Goal: Task Accomplishment & Management: Manage account settings

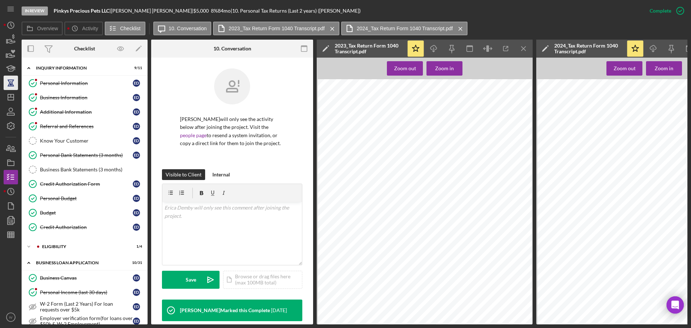
scroll to position [135, 0]
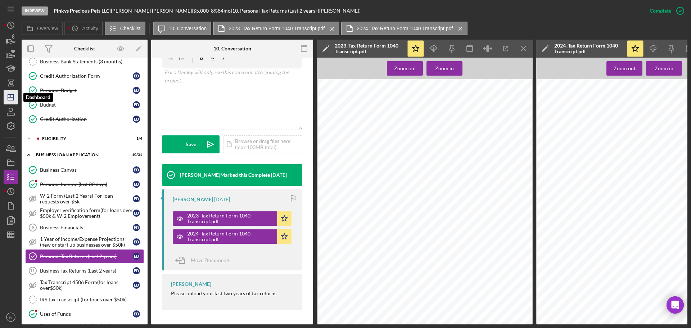
click at [10, 96] on icon "Icon/Dashboard" at bounding box center [11, 97] width 18 height 18
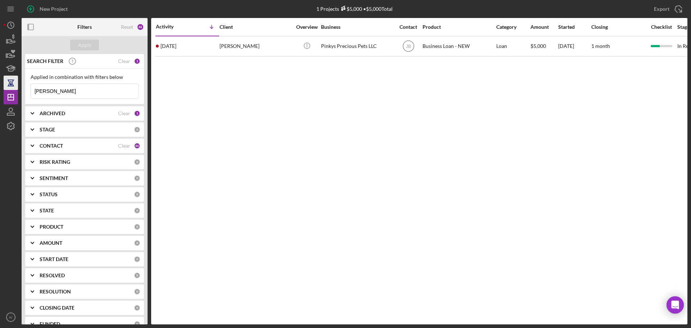
drag, startPoint x: 64, startPoint y: 94, endPoint x: 7, endPoint y: 87, distance: 57.0
click at [8, 87] on div "New Project 1 Projects $5,000 • $5,000 Total [PERSON_NAME] Export Icon/Export F…" at bounding box center [346, 162] width 684 height 325
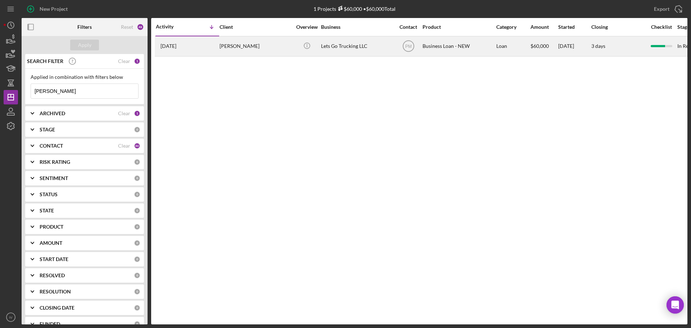
type input "[PERSON_NAME]"
click at [245, 46] on div "[PERSON_NAME]" at bounding box center [256, 46] width 72 height 19
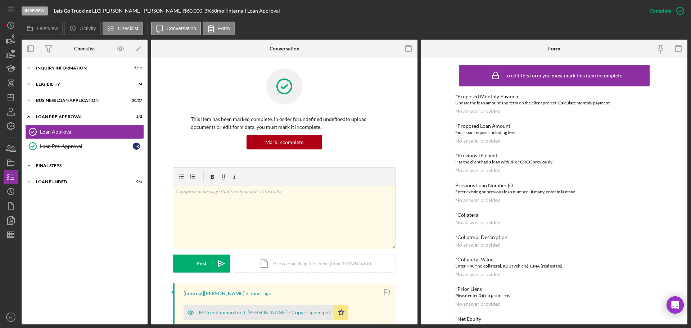
click at [53, 166] on div "FINAL STEPS" at bounding box center [87, 166] width 103 height 4
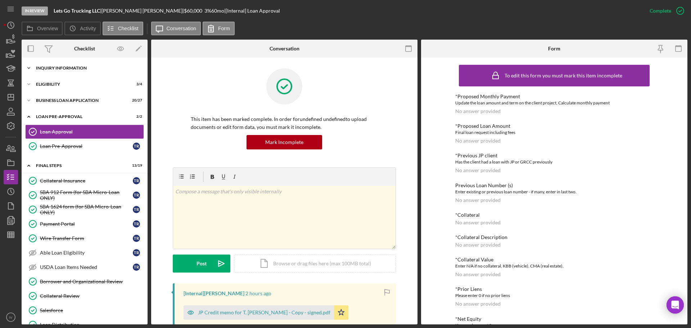
click at [66, 71] on div "Icon/Expander INQUIRY INFORMATION 5 / 11" at bounding box center [85, 68] width 126 height 14
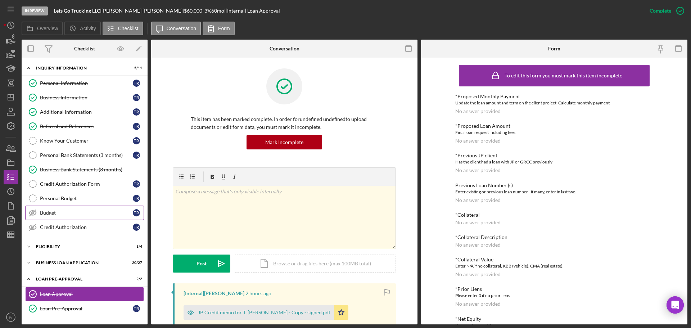
scroll to position [144, 0]
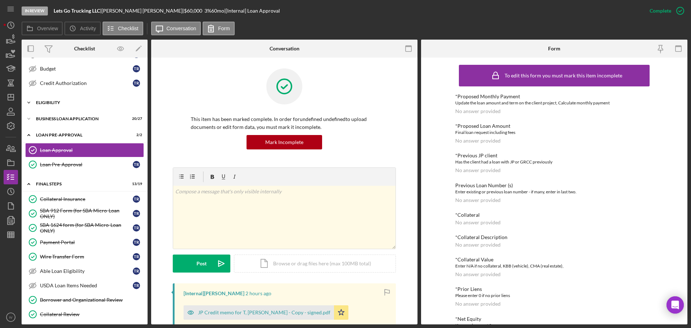
click at [47, 101] on div "ELIGIBILITY" at bounding box center [87, 102] width 103 height 4
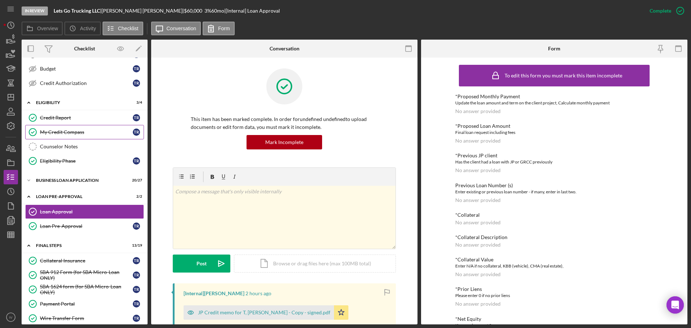
click at [58, 131] on div "My Credit Compass" at bounding box center [86, 132] width 93 height 6
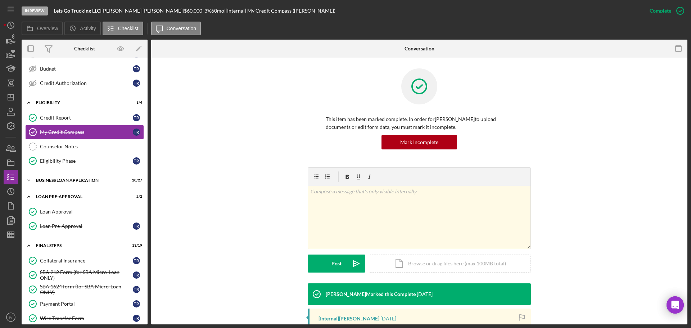
scroll to position [120, 0]
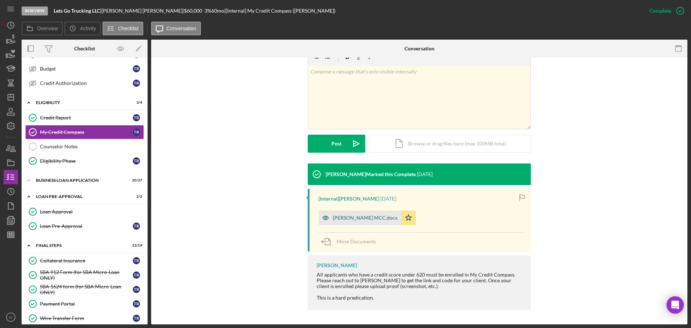
click at [359, 219] on div "[PERSON_NAME] MCC.docx" at bounding box center [365, 218] width 65 height 6
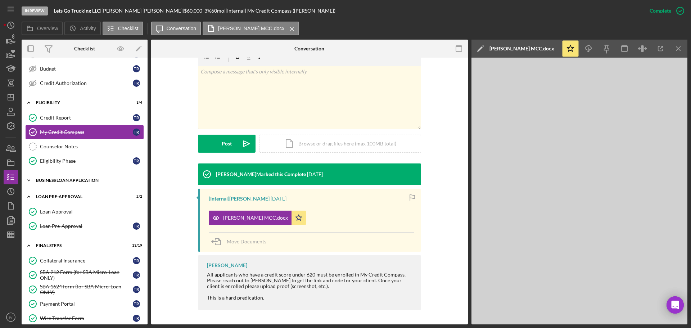
click at [60, 181] on div "BUSINESS LOAN APPLICATION" at bounding box center [87, 180] width 103 height 4
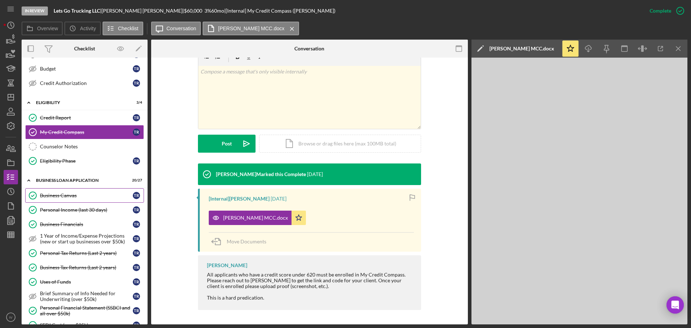
click at [67, 196] on div "Business Canvas" at bounding box center [86, 196] width 93 height 6
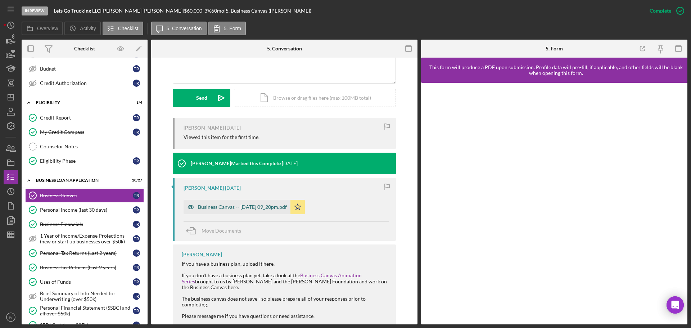
click at [220, 208] on div "Business Canvas -- [DATE] 09_20pm.pdf" at bounding box center [242, 207] width 89 height 6
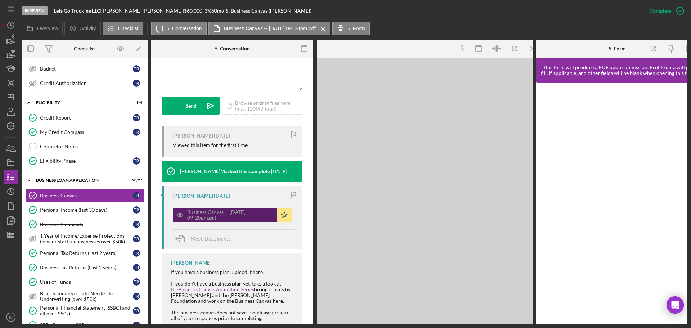
scroll to position [188, 0]
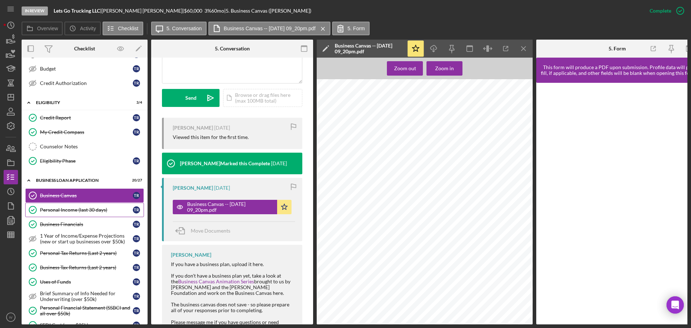
click at [72, 206] on link "Personal Income (last 30 days) Personal Income (last 30 days) T R" at bounding box center [84, 210] width 119 height 14
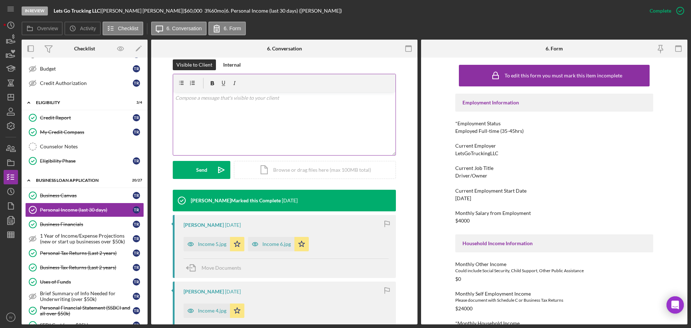
scroll to position [144, 0]
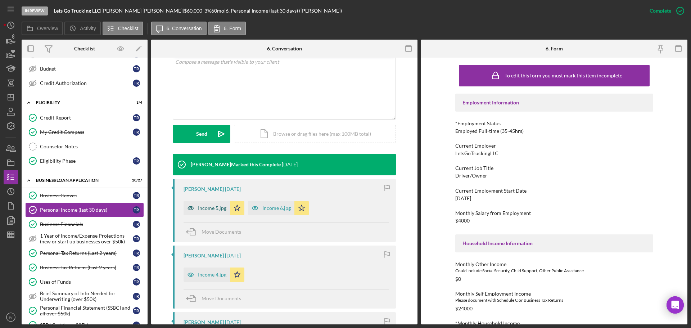
click at [203, 209] on div "Income 5.jpg" at bounding box center [212, 208] width 28 height 6
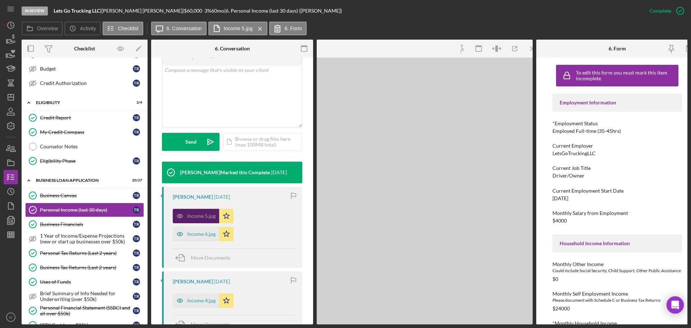
scroll to position [152, 0]
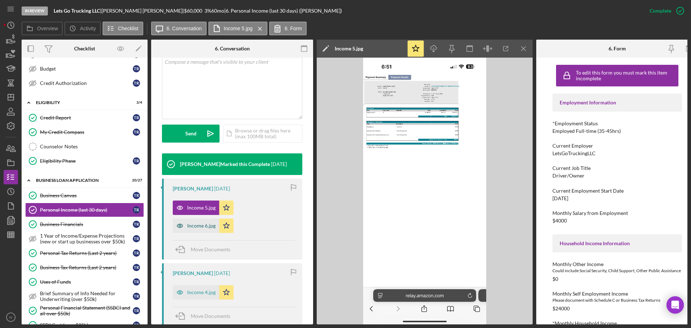
click at [205, 226] on div "Income 6.jpg" at bounding box center [201, 226] width 28 height 6
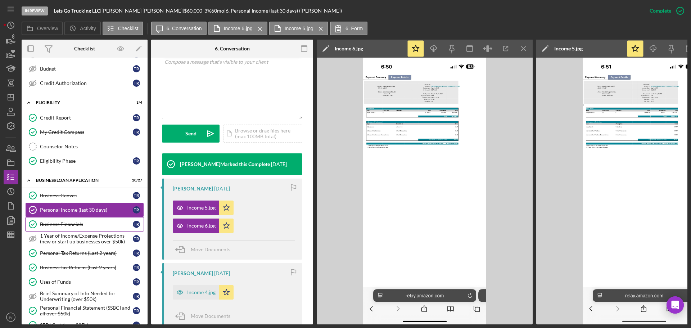
click at [75, 224] on div "Business Financials" at bounding box center [86, 224] width 93 height 6
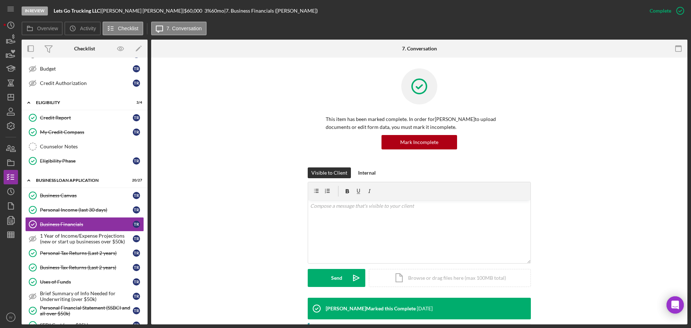
scroll to position [144, 0]
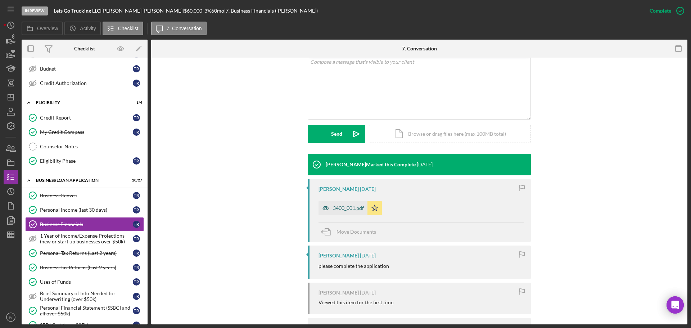
click at [330, 206] on icon "button" at bounding box center [326, 208] width 14 height 14
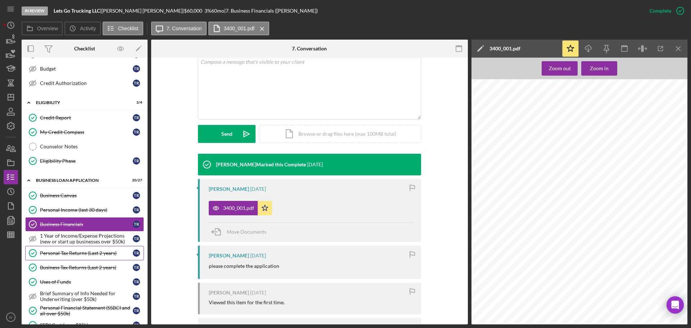
click at [78, 252] on div "Personal Tax Returns (Last 2 years)" at bounding box center [86, 253] width 93 height 6
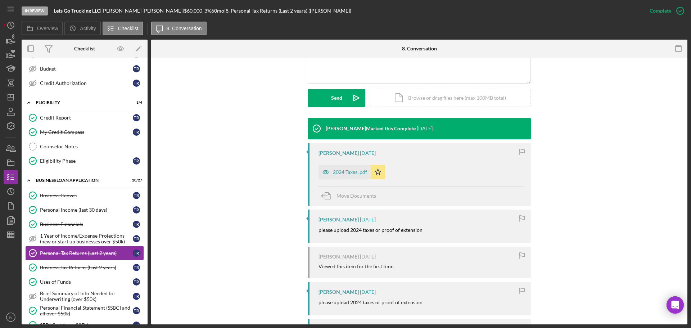
scroll to position [216, 0]
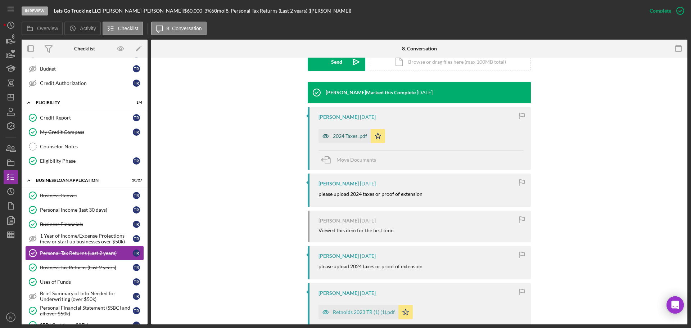
click at [355, 138] on div "2024 Taxes .pdf" at bounding box center [350, 136] width 34 height 6
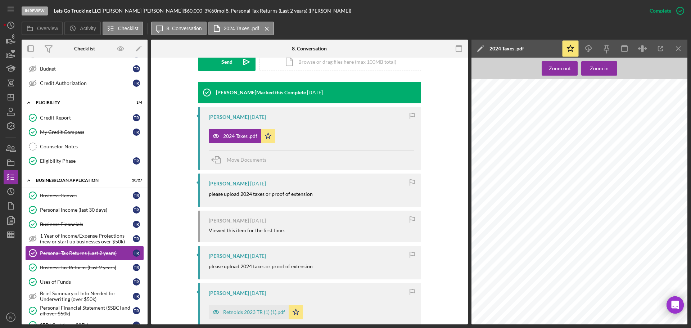
scroll to position [432, 0]
click at [228, 310] on div "Retnolds 2023 TR (1) (1).pdf" at bounding box center [254, 312] width 62 height 6
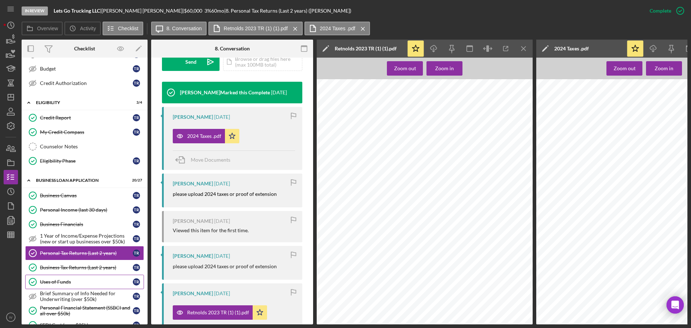
click at [59, 282] on div "Uses of Funds" at bounding box center [86, 282] width 93 height 6
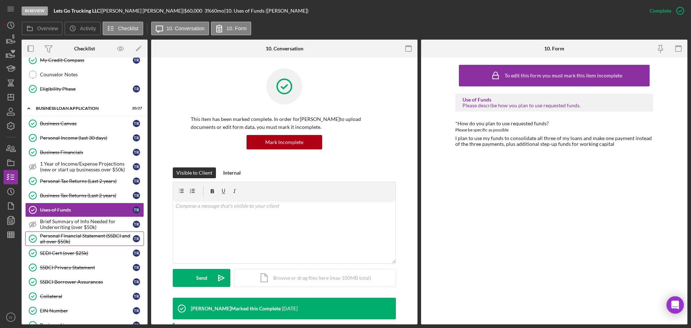
scroll to position [252, 0]
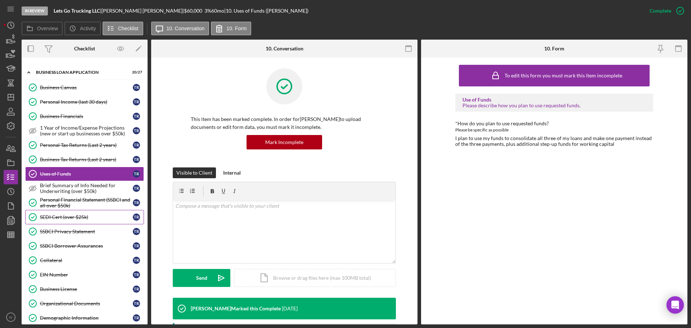
click at [69, 217] on div "SEDI Cert (over $25k)" at bounding box center [86, 217] width 93 height 6
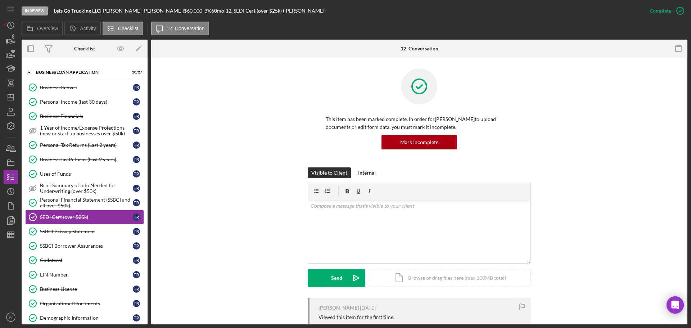
scroll to position [144, 0]
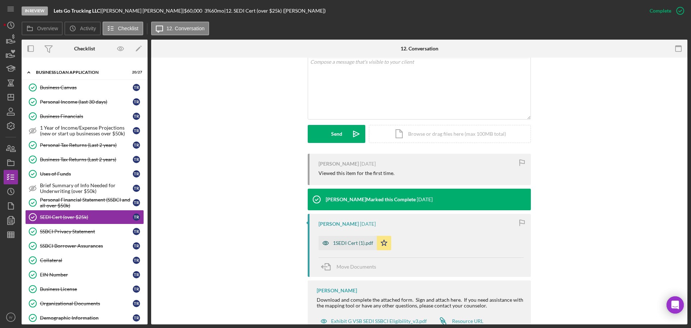
click at [344, 243] on div "1SEDI Cert (1).pdf" at bounding box center [353, 243] width 40 height 6
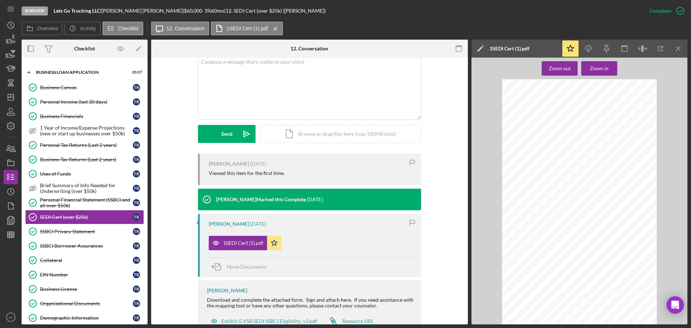
scroll to position [170, 0]
click at [69, 231] on div "SSBCI Privacy Statement" at bounding box center [86, 232] width 93 height 6
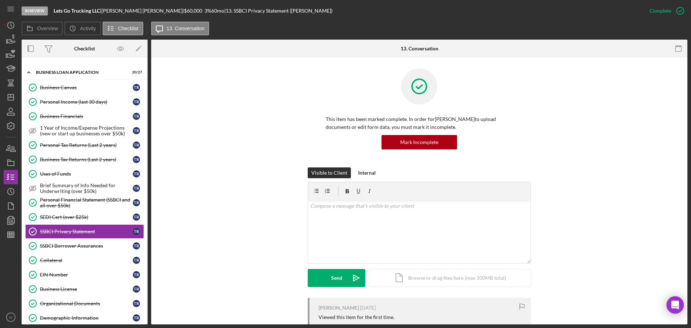
scroll to position [72, 0]
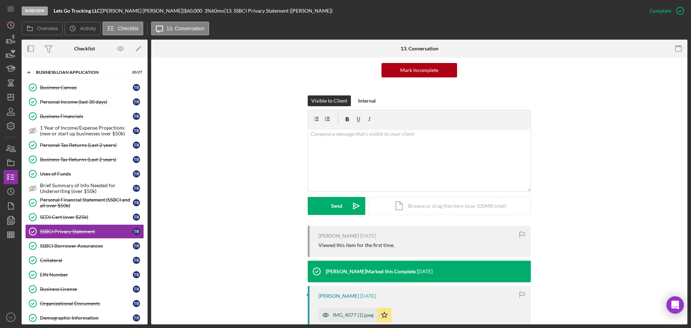
click at [348, 318] on div "IMG_4077 (1).jpeg" at bounding box center [353, 315] width 41 height 6
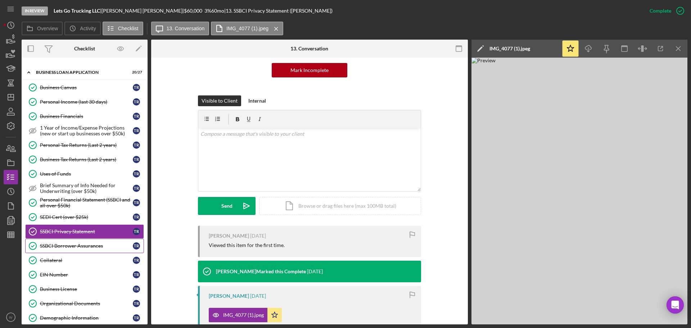
click at [57, 246] on div "SSBCI Borrower Assurances" at bounding box center [86, 246] width 93 height 6
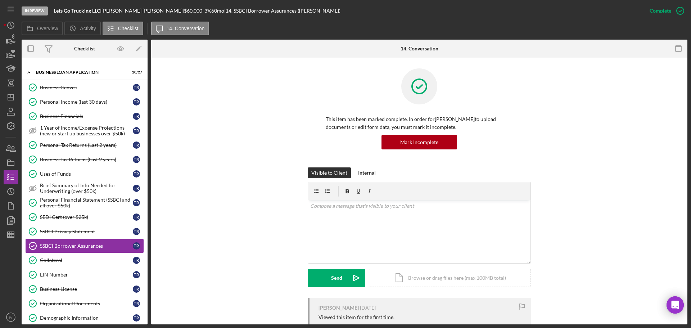
scroll to position [144, 0]
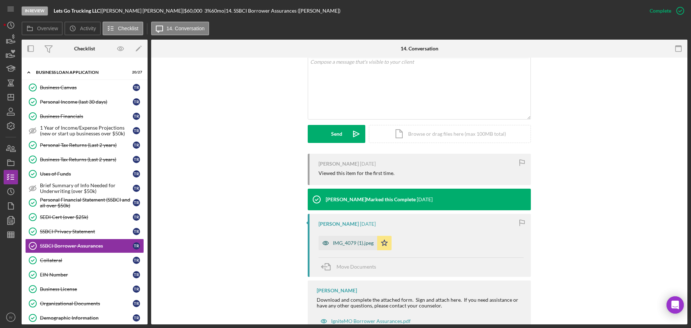
click at [329, 242] on icon "button" at bounding box center [326, 243] width 14 height 14
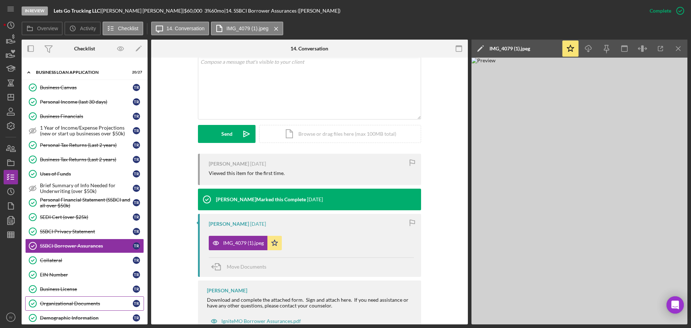
click at [59, 301] on div "Organizational Documents" at bounding box center [86, 304] width 93 height 6
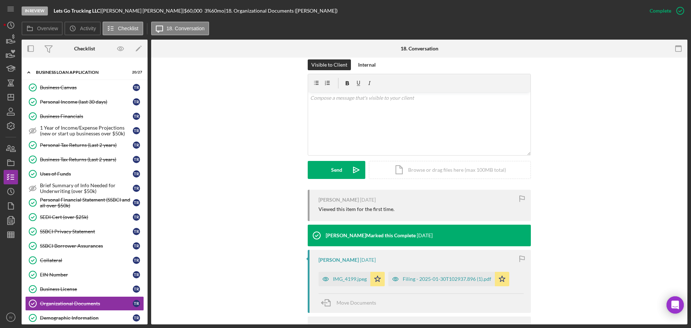
scroll to position [144, 0]
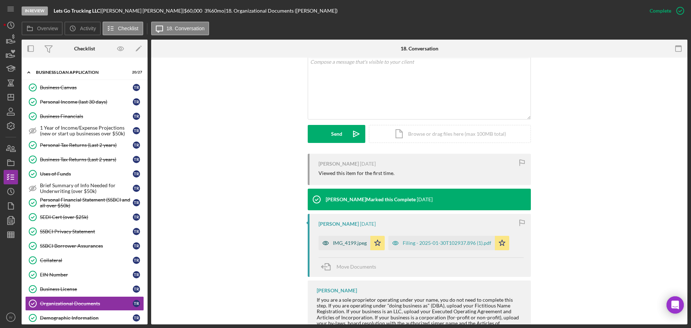
click at [340, 242] on div "IMG_4199.jpeg" at bounding box center [350, 243] width 34 height 6
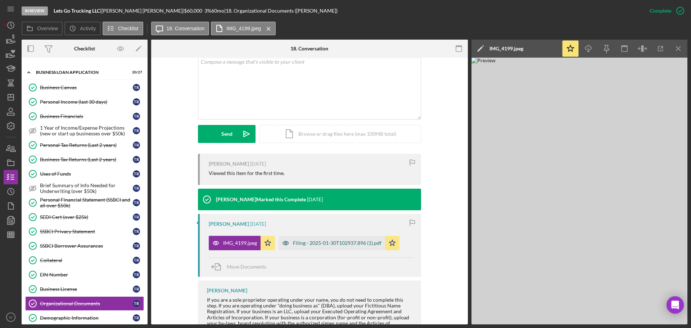
click at [314, 243] on div "Filing - 2025-01-30T102937.896 (1).pdf" at bounding box center [337, 243] width 89 height 6
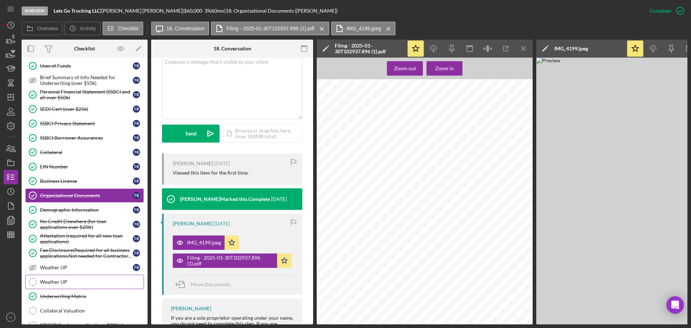
scroll to position [396, 0]
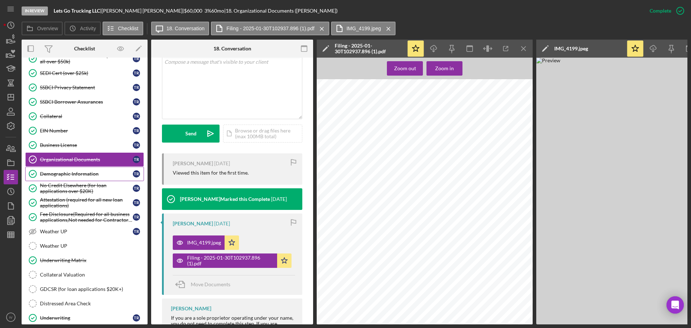
click at [59, 175] on div "Demographic Information" at bounding box center [86, 174] width 93 height 6
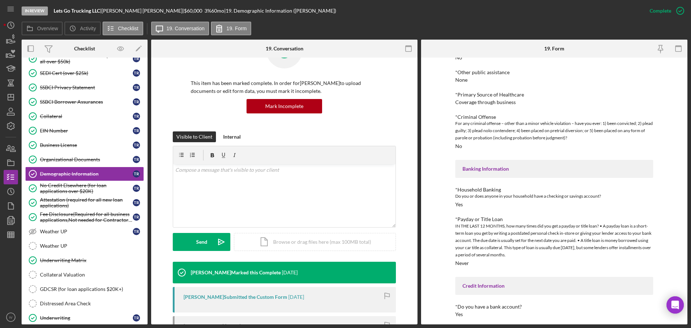
scroll to position [596, 0]
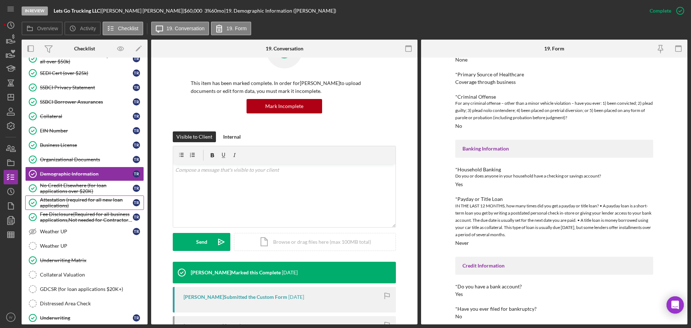
click at [59, 204] on div "Attestation (required for all new loan applications)" at bounding box center [86, 203] width 93 height 12
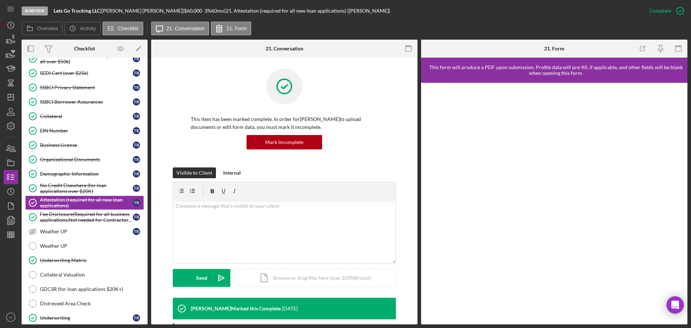
scroll to position [144, 0]
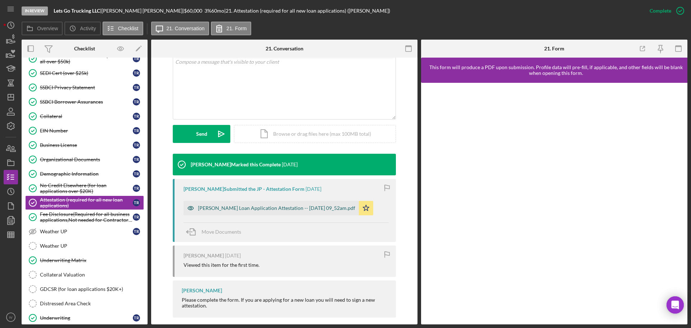
click at [221, 207] on div "[PERSON_NAME] Loan Application Attestation -- [DATE] 09_52am.pdf" at bounding box center [276, 208] width 157 height 6
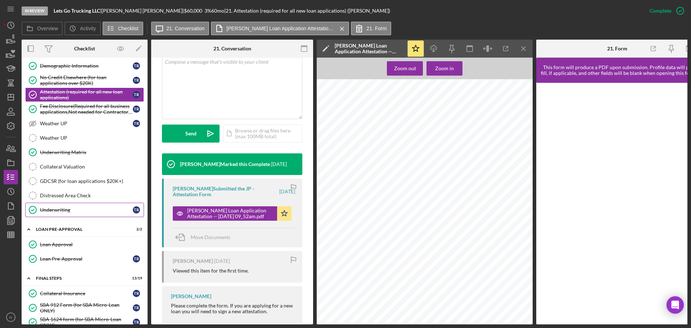
scroll to position [540, 0]
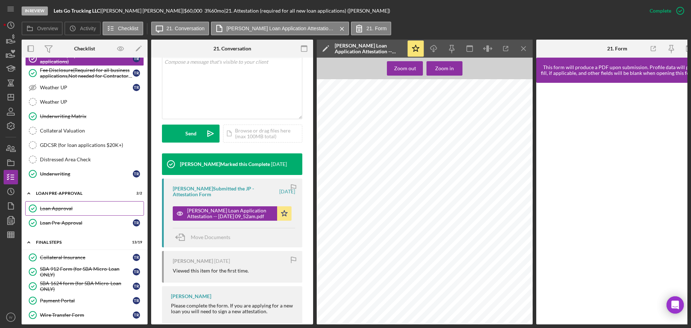
click at [63, 209] on div "Loan Approval" at bounding box center [92, 209] width 104 height 6
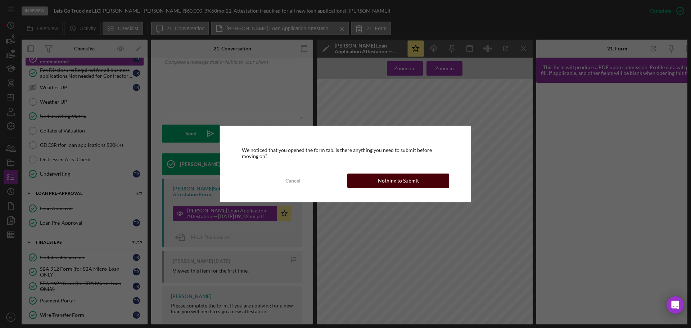
click at [398, 180] on div "Nothing to Submit" at bounding box center [398, 181] width 41 height 14
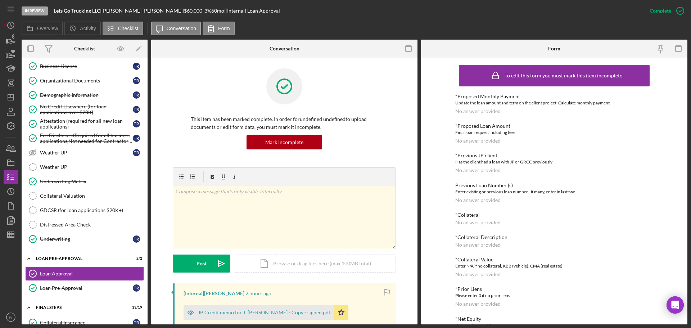
scroll to position [403, 0]
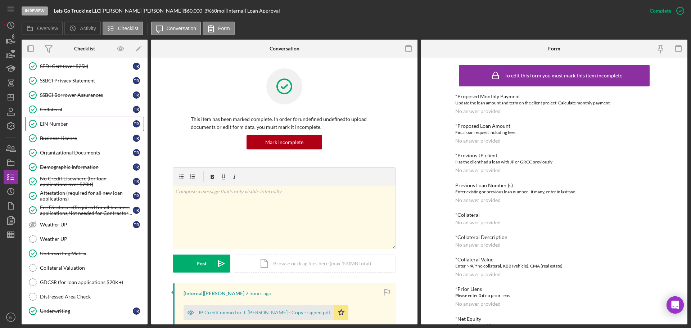
click at [67, 125] on div "EIN Number" at bounding box center [86, 124] width 93 height 6
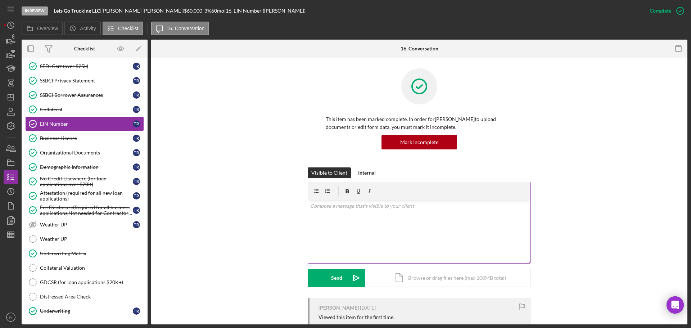
scroll to position [152, 0]
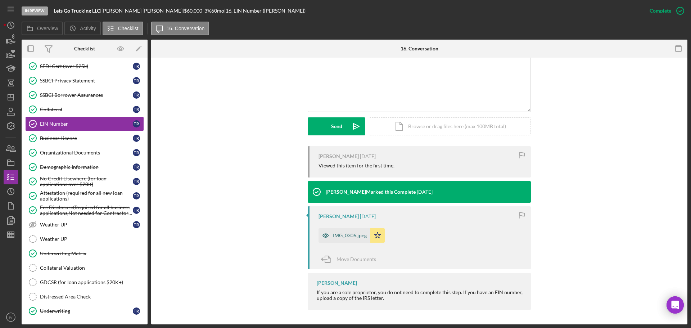
click at [339, 236] on div "IMG_0306.jpeg" at bounding box center [350, 236] width 34 height 6
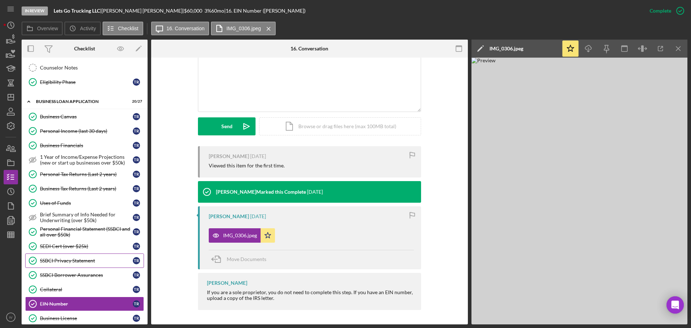
scroll to position [187, 0]
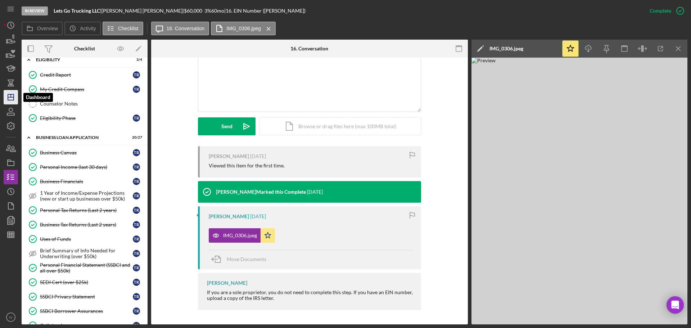
click at [12, 97] on line "button" at bounding box center [11, 97] width 6 height 0
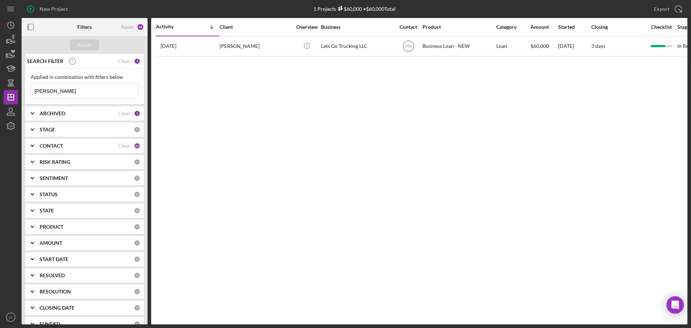
drag, startPoint x: 57, startPoint y: 93, endPoint x: 85, endPoint y: 111, distance: 33.5
click at [26, 88] on div "Applied in combination with filters below [PERSON_NAME] Icon/Menu Close" at bounding box center [84, 87] width 119 height 36
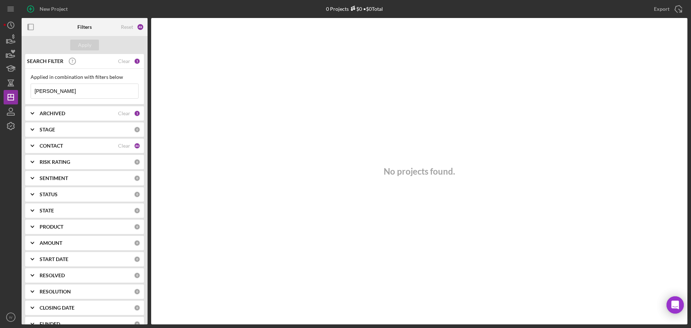
click at [63, 90] on input "[PERSON_NAME]" at bounding box center [84, 91] width 107 height 14
drag, startPoint x: 47, startPoint y: 89, endPoint x: 41, endPoint y: 94, distance: 7.2
click at [23, 93] on div "SEARCH FILTER Clear 1 Applied in combination with filters below [PERSON_NAME] I…" at bounding box center [85, 189] width 126 height 270
paste input "[PERSON_NAME]"
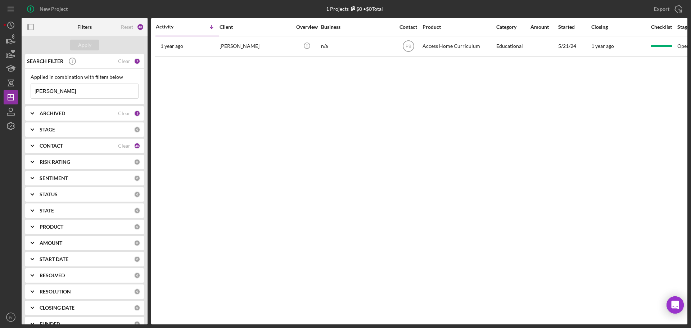
drag, startPoint x: 57, startPoint y: 93, endPoint x: 31, endPoint y: 91, distance: 25.3
click at [31, 91] on input "[PERSON_NAME]" at bounding box center [84, 91] width 107 height 14
paste input "[PERSON_NAME]"
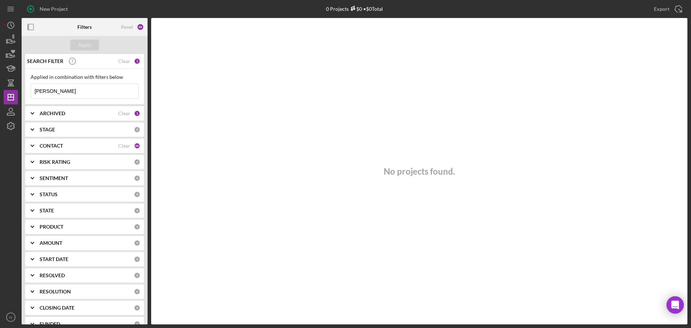
click at [108, 93] on input "[PERSON_NAME]" at bounding box center [84, 91] width 107 height 14
click at [49, 92] on input "[PERSON_NAME]" at bounding box center [84, 91] width 107 height 14
drag, startPoint x: 53, startPoint y: 91, endPoint x: 23, endPoint y: 88, distance: 30.1
click at [23, 88] on div "SEARCH FILTER Clear 1 Applied in combination with filters below [PERSON_NAME] I…" at bounding box center [85, 189] width 126 height 270
click at [69, 91] on input "[PERSON_NAME]" at bounding box center [84, 91] width 107 height 14
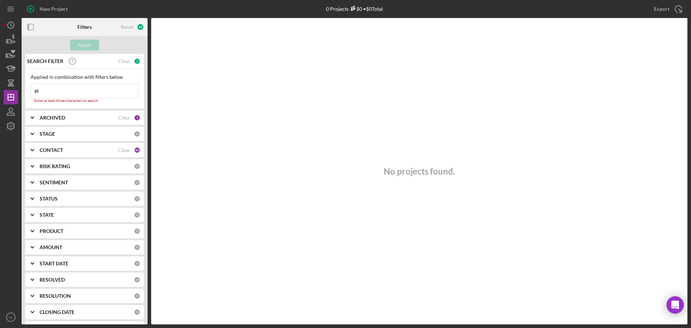
drag, startPoint x: 46, startPoint y: 90, endPoint x: 33, endPoint y: 91, distance: 13.0
click at [33, 91] on input "el" at bounding box center [84, 91] width 107 height 14
paste input "[PERSON_NAME]"
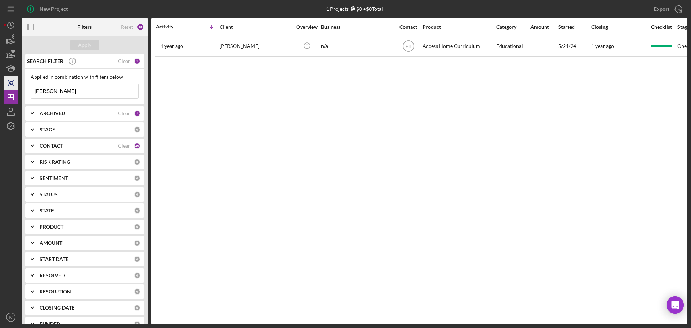
drag, startPoint x: 63, startPoint y: 90, endPoint x: 6, endPoint y: 90, distance: 56.9
click at [8, 89] on div "New Project 1 Projects $0 • $0 Total [PERSON_NAME] Export Icon/Export Filters R…" at bounding box center [346, 162] width 684 height 325
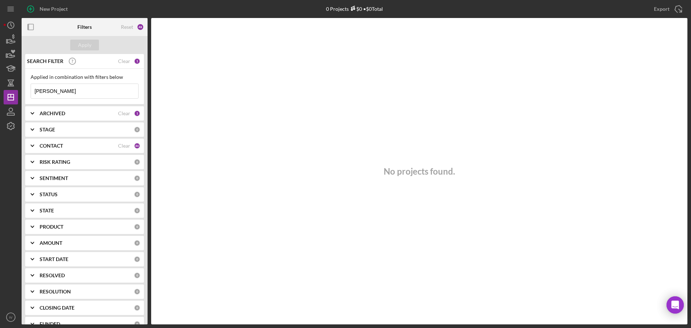
type input "[PERSON_NAME]"
click at [62, 114] on b "ARCHIVED" at bounding box center [53, 114] width 26 height 6
click at [68, 115] on div "ARCHIVED" at bounding box center [79, 114] width 79 height 6
click at [35, 130] on icon "Icon/Expander" at bounding box center [32, 130] width 18 height 18
click at [35, 169] on input "In Review" at bounding box center [34, 170] width 7 height 7
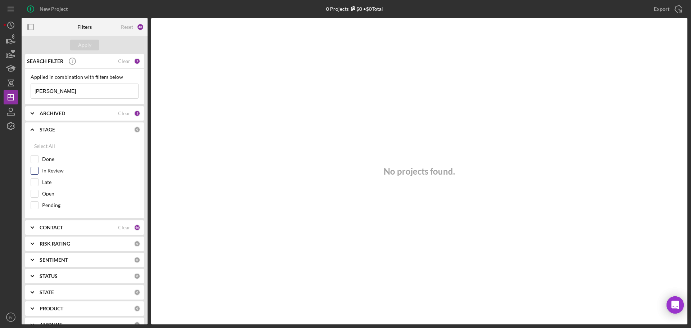
checkbox input "true"
click at [79, 129] on div "STAGE" at bounding box center [79, 130] width 79 height 6
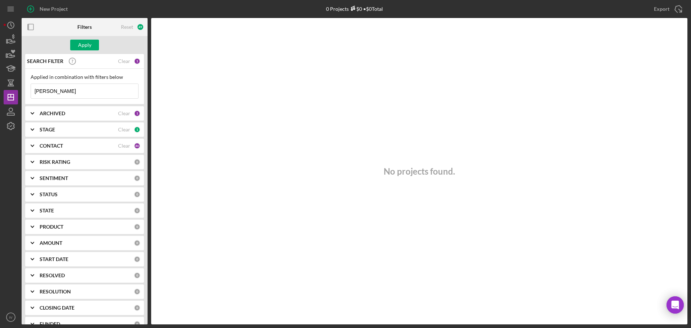
drag, startPoint x: 76, startPoint y: 92, endPoint x: 26, endPoint y: 90, distance: 49.7
click at [28, 90] on div "Applied in combination with filters below [PERSON_NAME] Icon/Menu Close" at bounding box center [84, 87] width 119 height 36
type input "[PERSON_NAME]"
click at [57, 115] on b "ARCHIVED" at bounding box center [53, 114] width 26 height 6
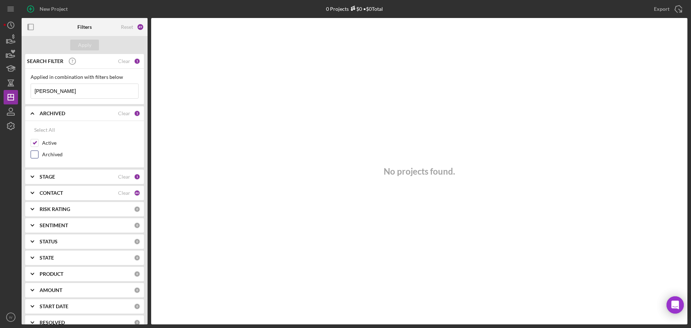
click at [37, 155] on input "Archived" at bounding box center [34, 154] width 7 height 7
checkbox input "true"
click at [70, 88] on input "[PERSON_NAME]" at bounding box center [84, 91] width 107 height 14
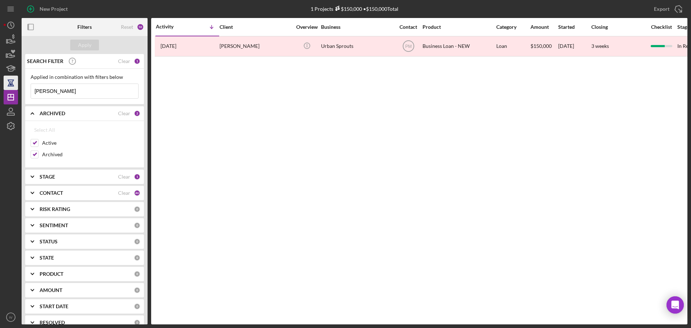
drag, startPoint x: 50, startPoint y: 92, endPoint x: 10, endPoint y: 83, distance: 40.9
click at [10, 83] on div "New Project 1 Projects $150,000 • $150,000 Total [PERSON_NAME] Export Icon/Expo…" at bounding box center [346, 162] width 684 height 325
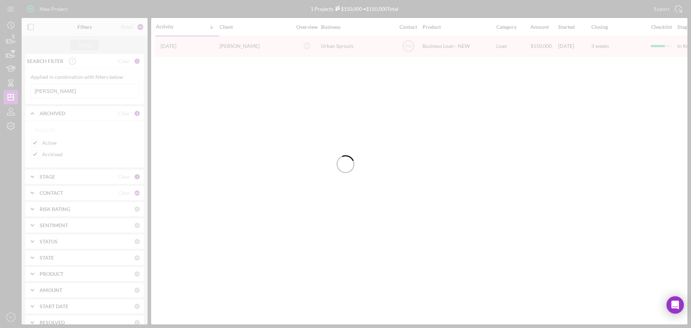
type input "[PERSON_NAME]"
click at [36, 153] on div at bounding box center [345, 164] width 691 height 328
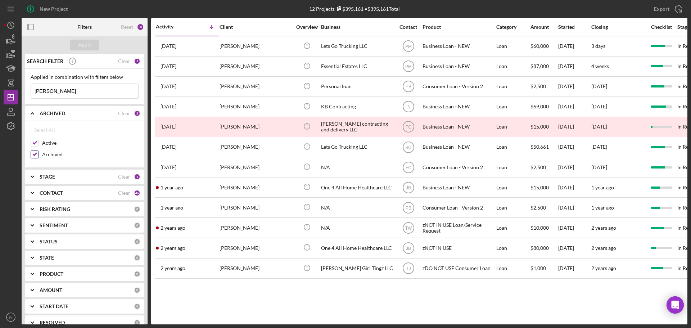
click at [34, 156] on input "Archived" at bounding box center [34, 154] width 7 height 7
checkbox input "false"
click at [86, 117] on div "ARCHIVED Clear 1" at bounding box center [90, 113] width 101 height 6
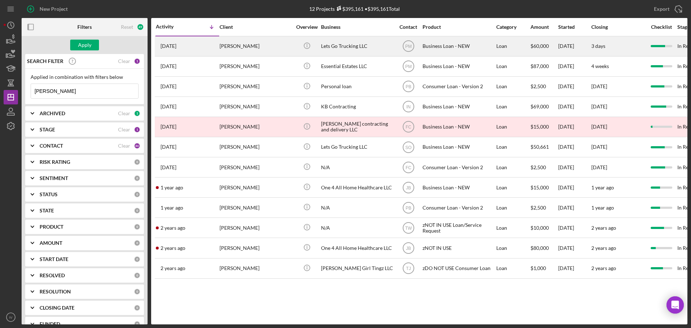
click at [241, 46] on div "[PERSON_NAME]" at bounding box center [256, 46] width 72 height 19
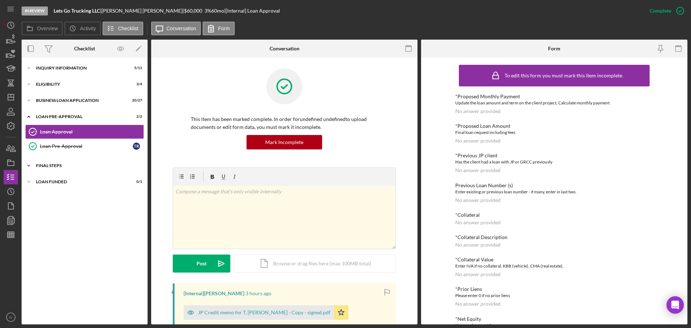
click at [50, 163] on div "Icon/Expander FINAL STEPS 13 / 19" at bounding box center [85, 165] width 126 height 14
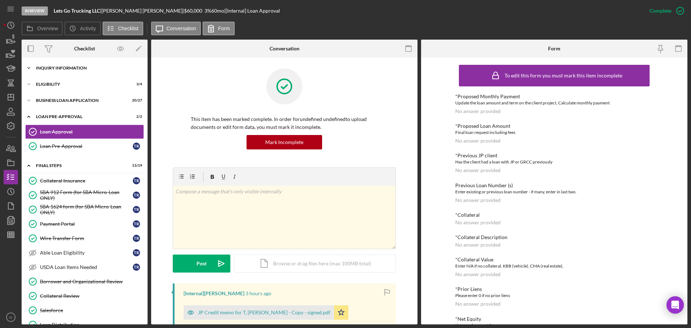
click at [53, 69] on div "INQUIRY INFORMATION" at bounding box center [87, 68] width 103 height 4
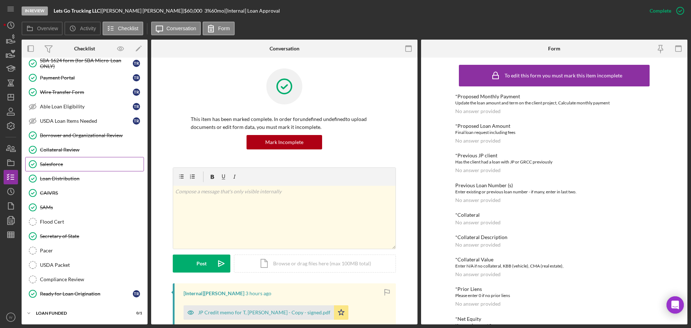
scroll to position [237, 0]
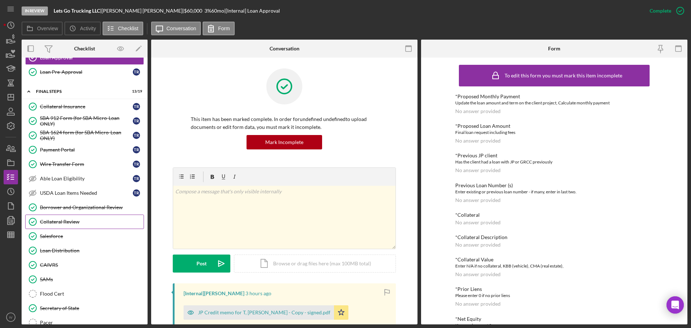
click at [64, 223] on div "Collateral Review" at bounding box center [92, 222] width 104 height 6
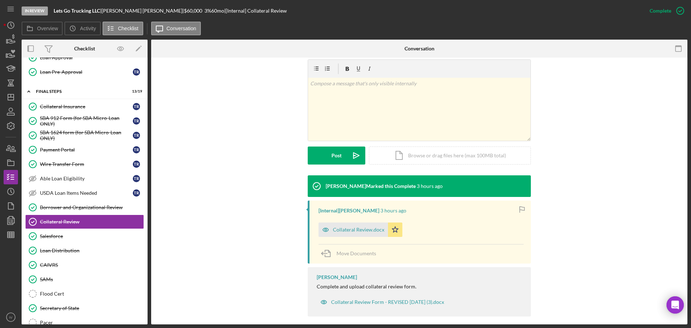
scroll to position [115, 0]
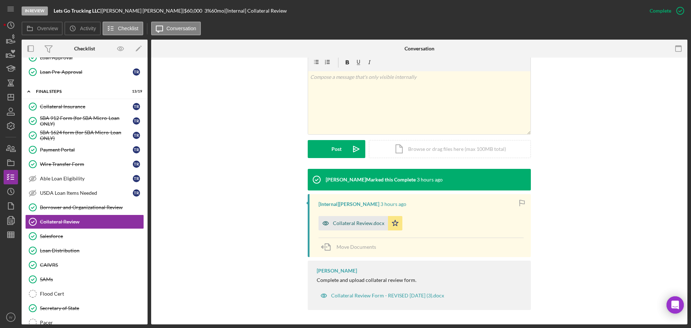
click at [342, 226] on div "Collateral Review.docx" at bounding box center [359, 223] width 52 height 6
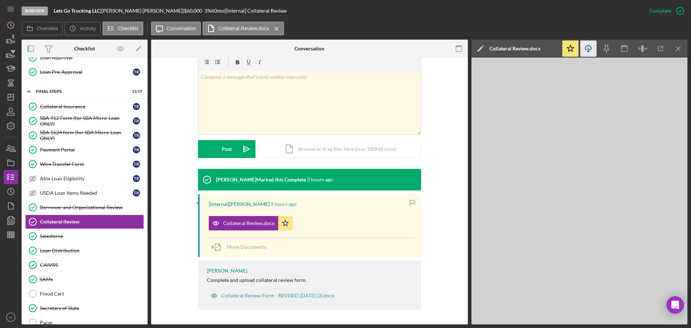
click at [591, 48] on icon "Icon/Download" at bounding box center [589, 49] width 16 height 16
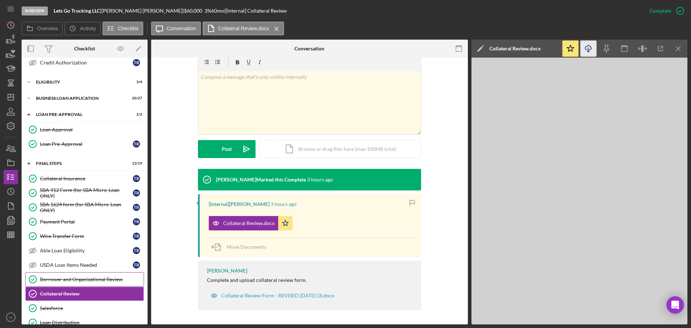
scroll to position [129, 0]
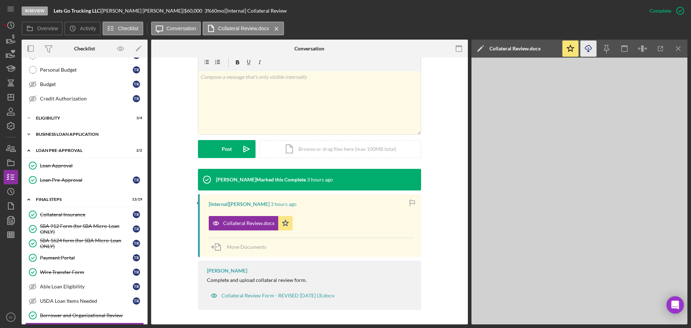
click at [63, 136] on div "BUSINESS LOAN APPLICATION" at bounding box center [87, 134] width 103 height 4
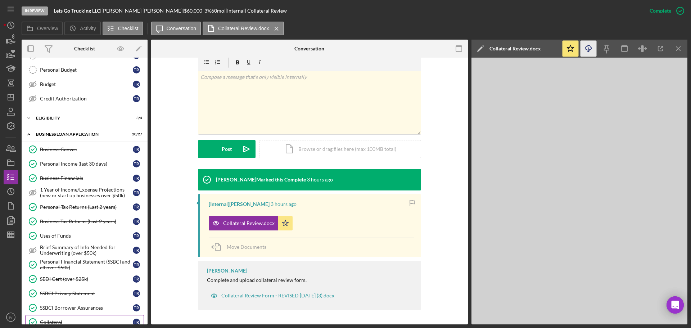
scroll to position [237, 0]
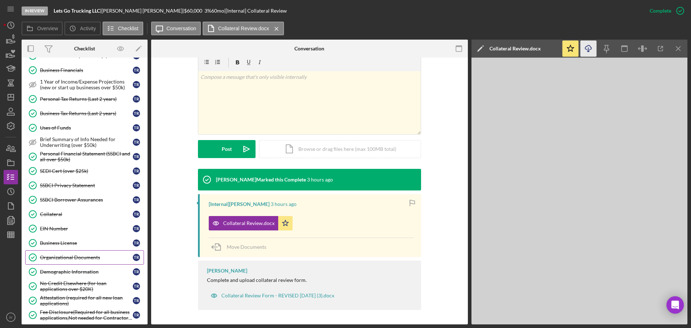
click at [79, 258] on div "Organizational Documents" at bounding box center [86, 258] width 93 height 6
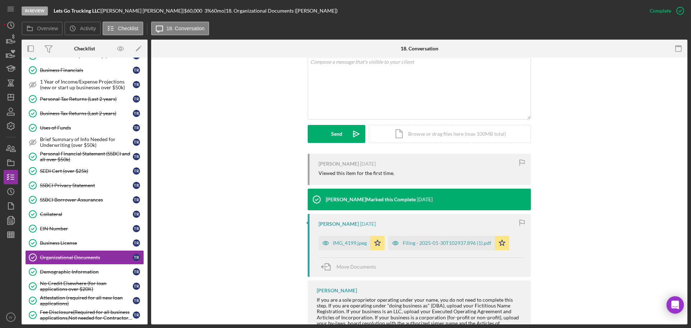
scroll to position [175, 0]
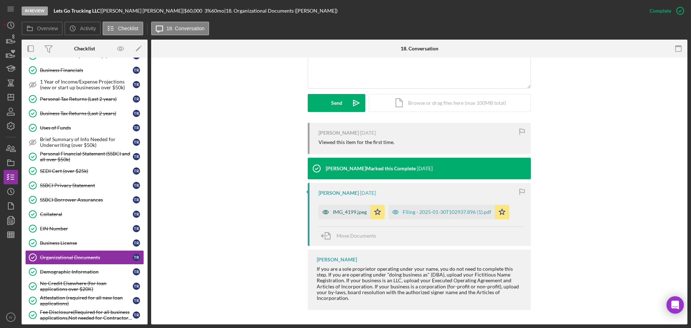
click at [348, 214] on div "IMG_4199.jpeg" at bounding box center [350, 212] width 34 height 6
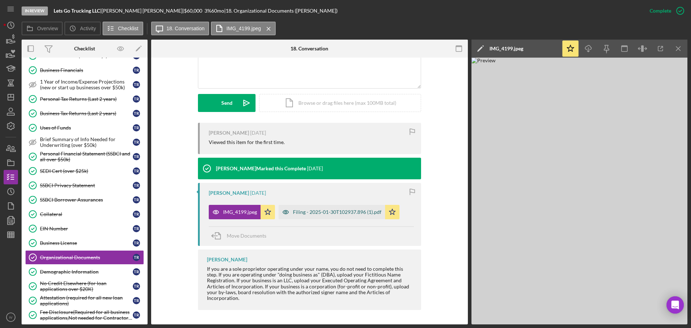
click at [309, 211] on div "Filing - 2025-01-30T102937.896 (1).pdf" at bounding box center [337, 212] width 89 height 6
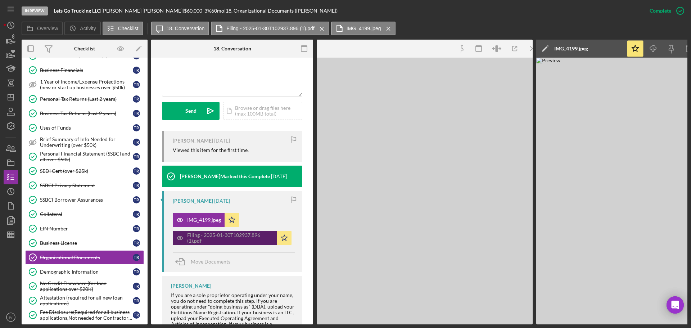
scroll to position [183, 0]
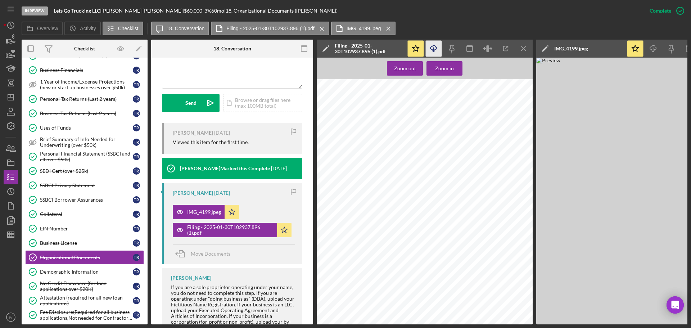
click at [439, 52] on icon "Icon/Download" at bounding box center [434, 49] width 16 height 16
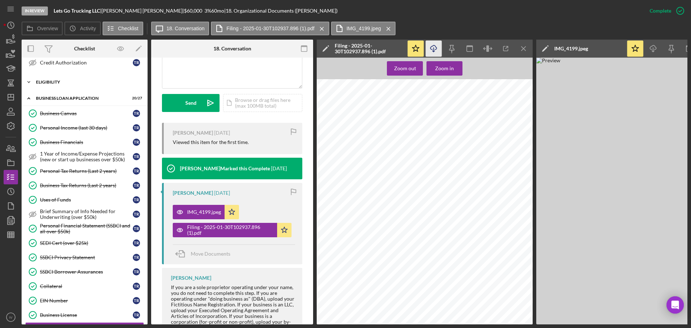
click at [57, 82] on div "ELIGIBILITY" at bounding box center [87, 82] width 103 height 4
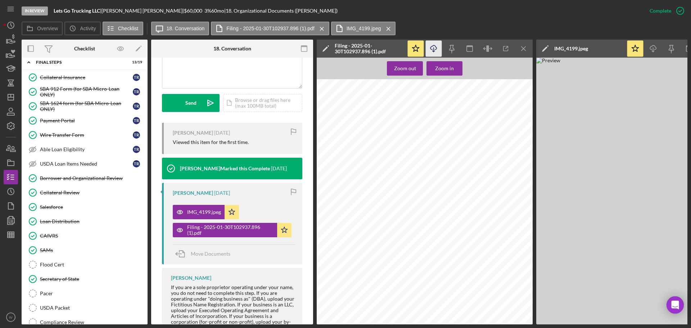
scroll to position [756, 0]
